Goal: Communication & Community: Answer question/provide support

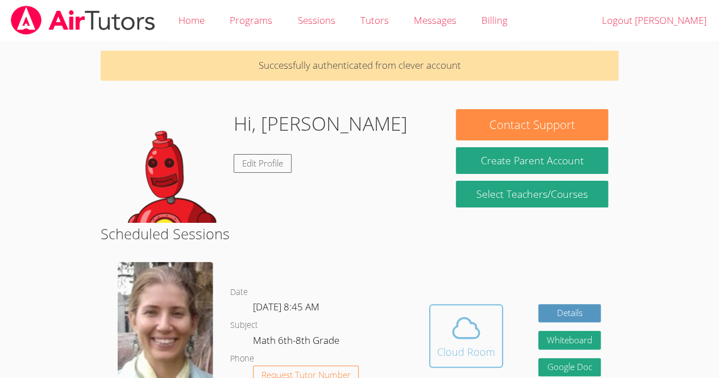
click at [493, 320] on span at bounding box center [466, 328] width 58 height 32
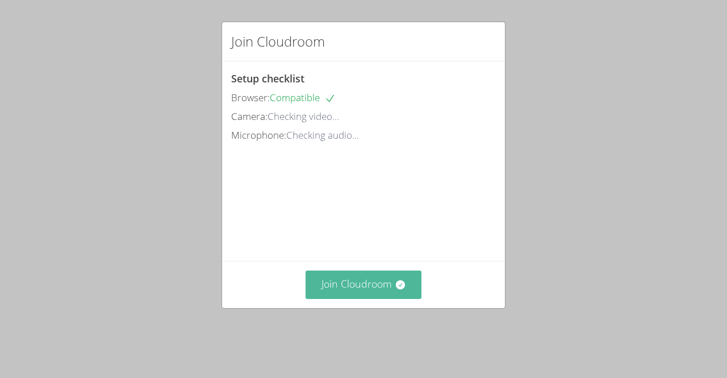
click at [333, 298] on button "Join Cloudroom" at bounding box center [364, 284] width 116 height 28
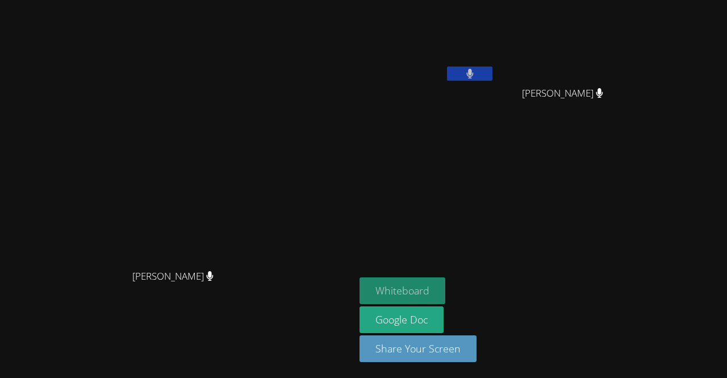
click at [445, 282] on button "Whiteboard" at bounding box center [403, 290] width 86 height 27
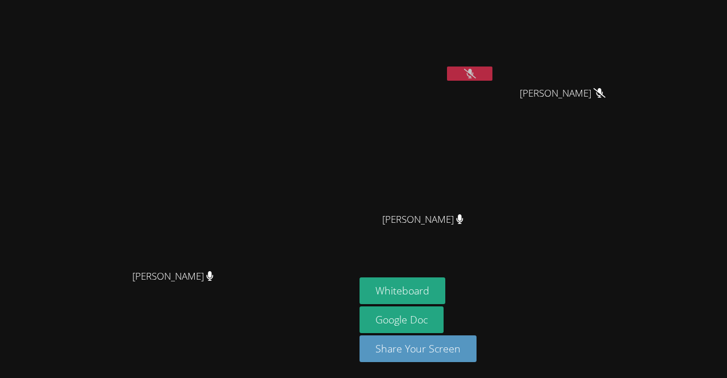
click at [493, 70] on button at bounding box center [469, 73] width 45 height 14
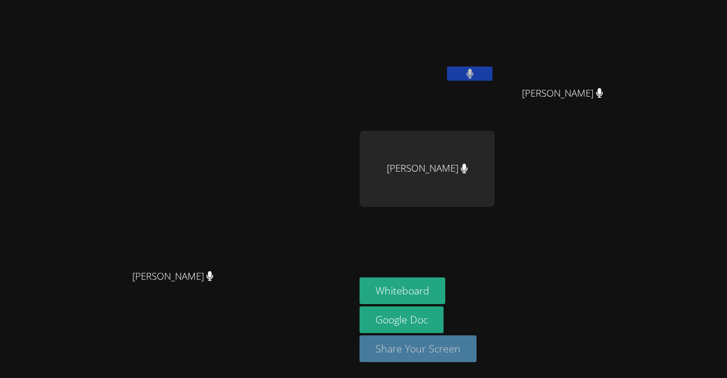
click at [475, 344] on button "Share Your Screen" at bounding box center [418, 348] width 117 height 27
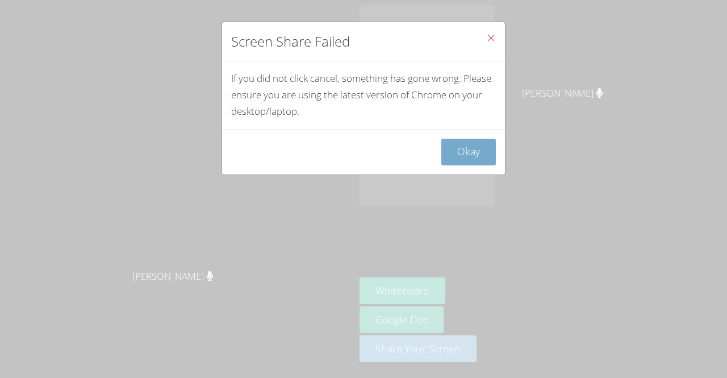
click at [469, 145] on button "Okay" at bounding box center [468, 152] width 55 height 27
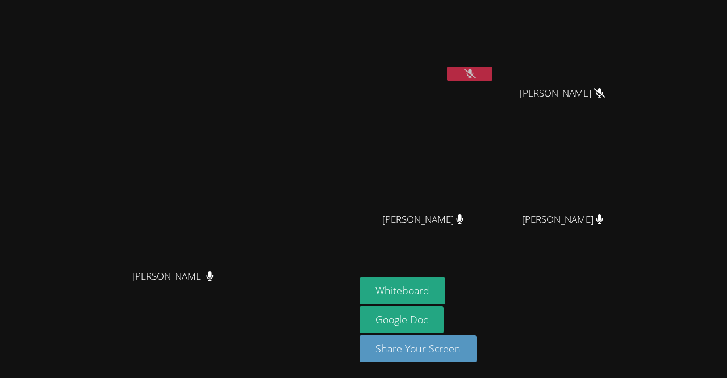
click at [493, 69] on button at bounding box center [469, 73] width 45 height 14
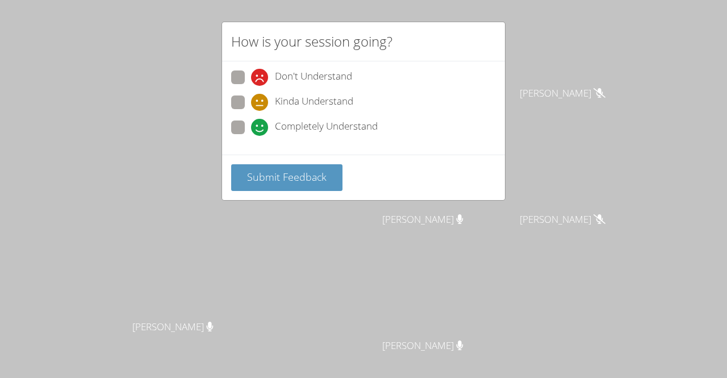
click at [251, 136] on span at bounding box center [251, 136] width 0 height 0
click at [251, 128] on input "Completely Understand" at bounding box center [256, 125] width 10 height 10
radio input "true"
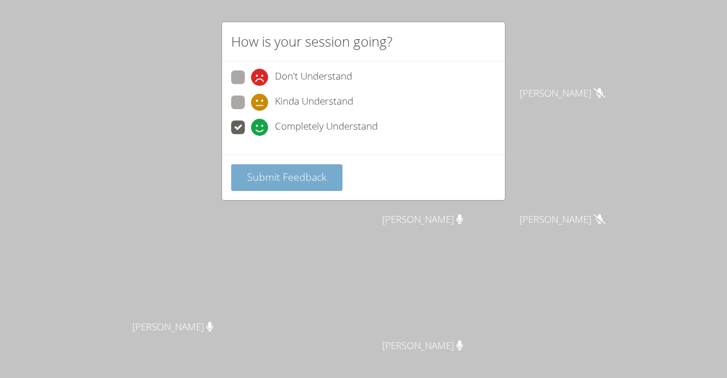
click at [269, 182] on button "Submit Feedback" at bounding box center [286, 177] width 111 height 27
